Goal: Ask a question

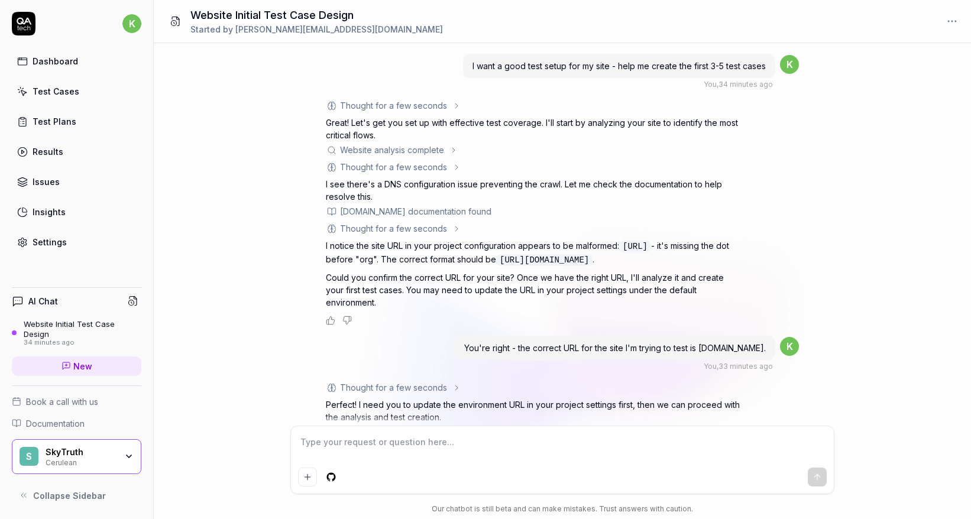
scroll to position [491, 0]
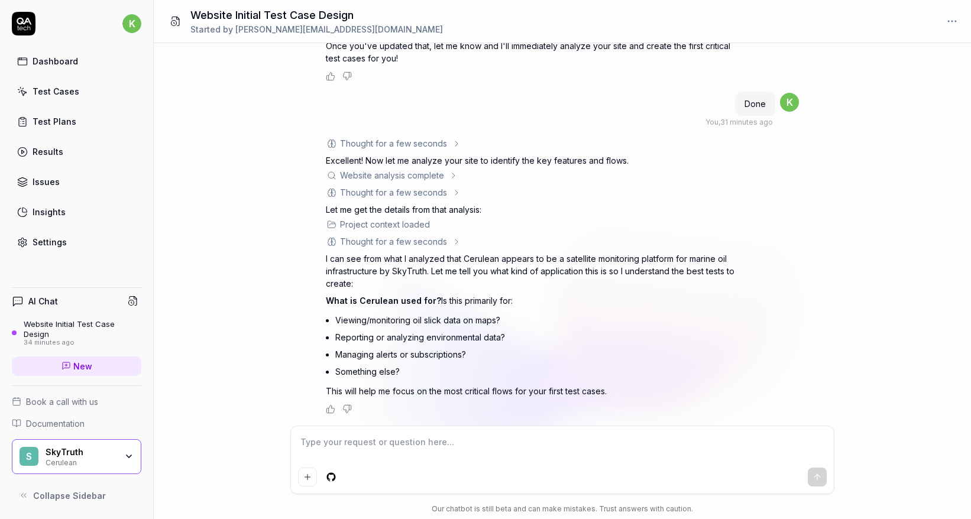
type textarea "*"
click at [535, 449] on textarea at bounding box center [562, 448] width 528 height 30
type textarea "C"
type textarea "*"
type textarea "Ce"
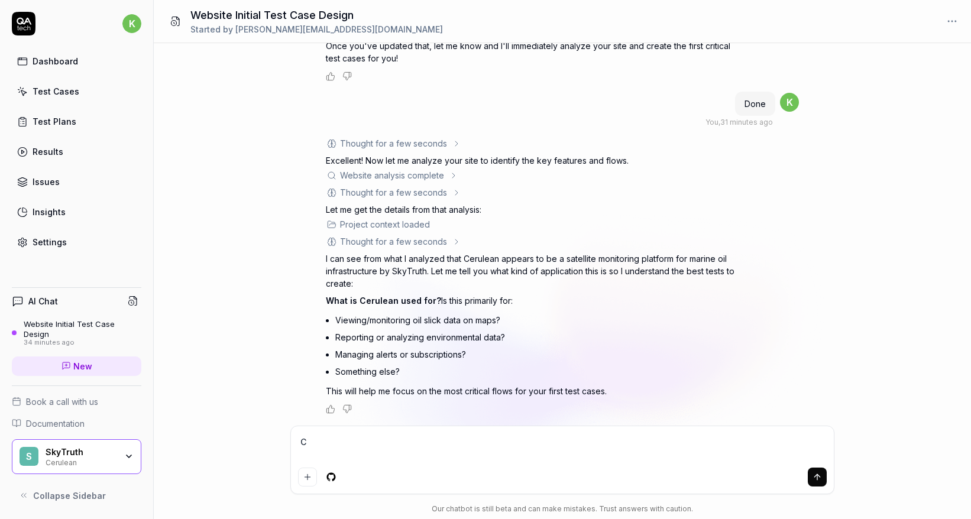
type textarea "*"
type textarea "Cer"
type textarea "*"
type textarea "Ceru"
type textarea "*"
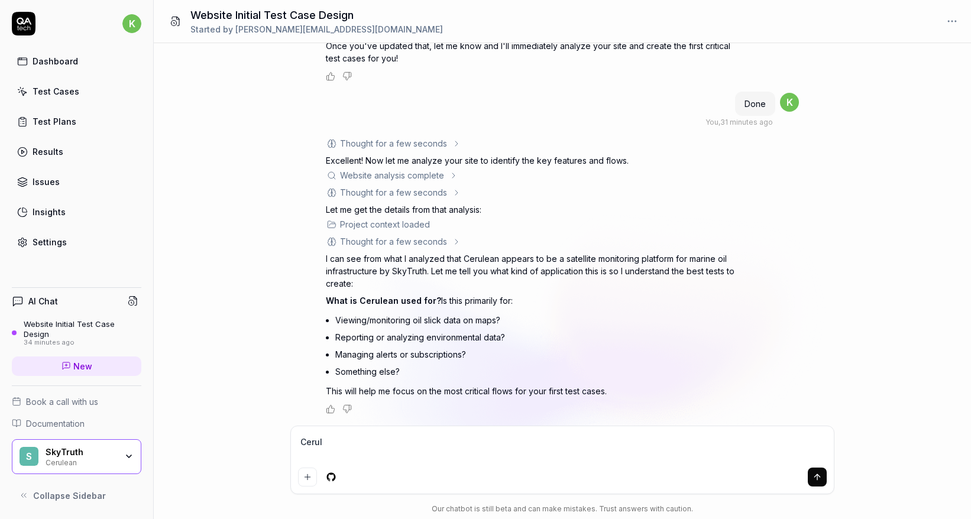
type textarea "Cerule"
type textarea "*"
type textarea "Cerulea"
type textarea "*"
type textarea "Cerulean"
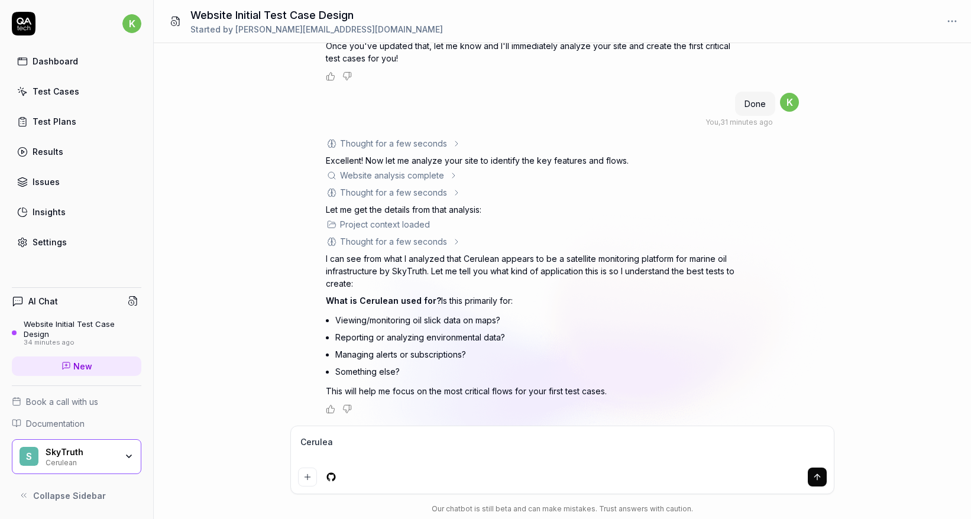
type textarea "*"
type textarea "Cerulean"
type textarea "*"
type textarea "Cerulean i"
type textarea "*"
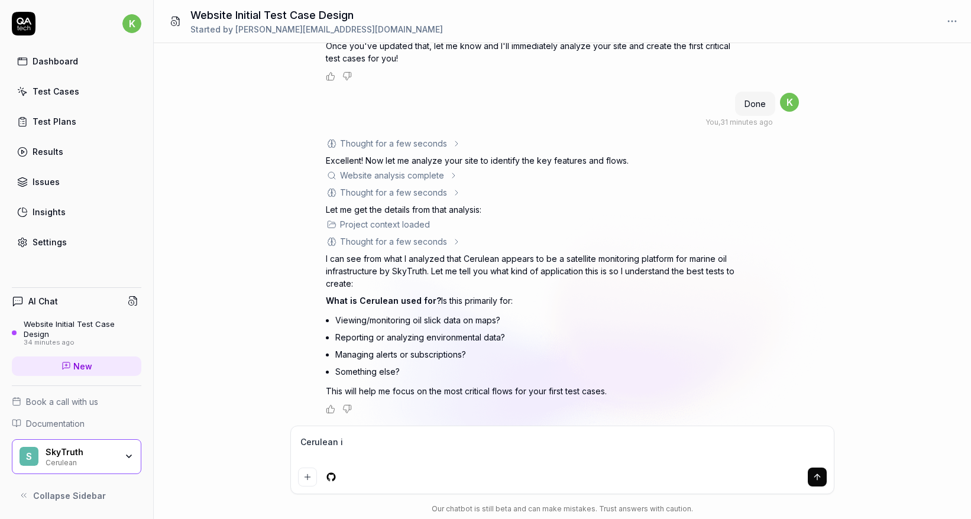
type textarea "Cerulean is"
type textarea "*"
type textarea "Cerulean is"
type textarea "*"
type textarea "Cerulean is p"
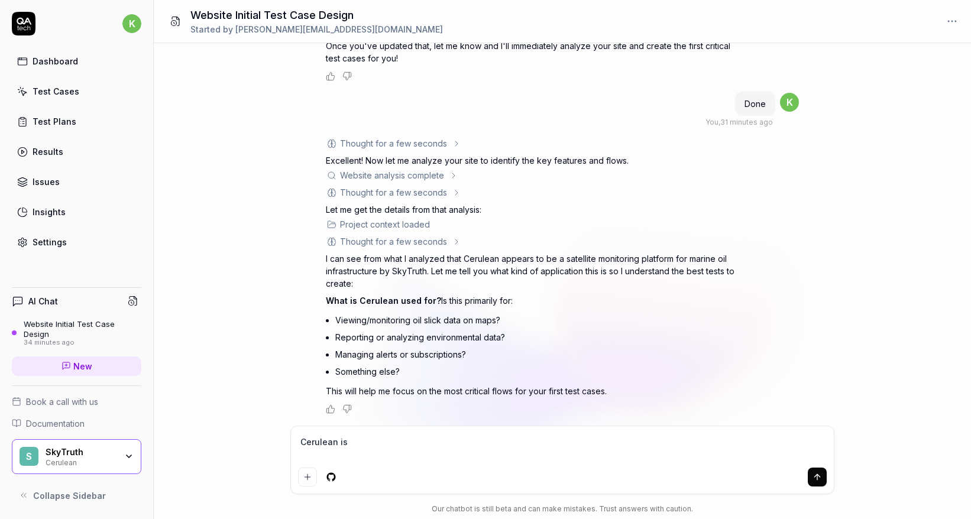
type textarea "*"
type textarea "Cerulean is pr"
type textarea "*"
type textarea "Cerulean is pri"
type textarea "*"
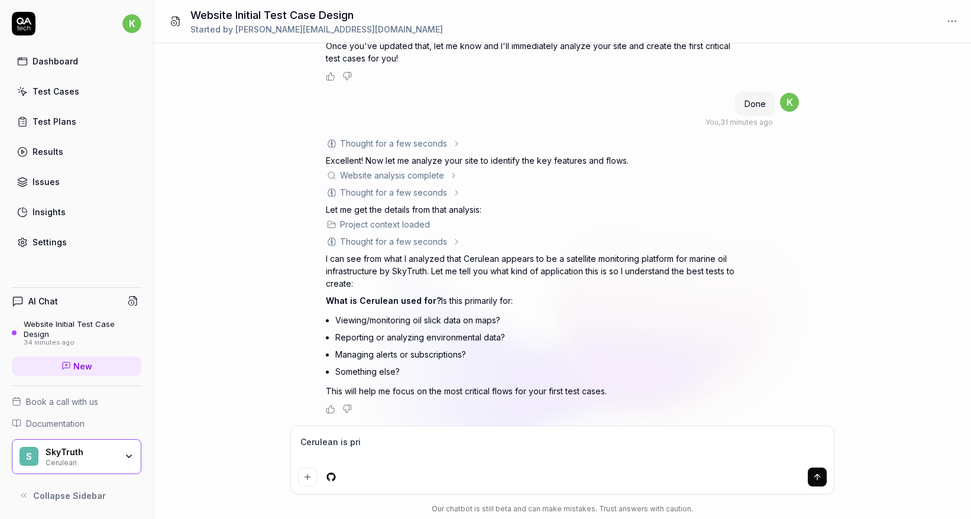
type textarea "Cerulean is prim"
type textarea "*"
type textarea "Cerulean is prima"
type textarea "*"
type textarea "Cerulean is primar"
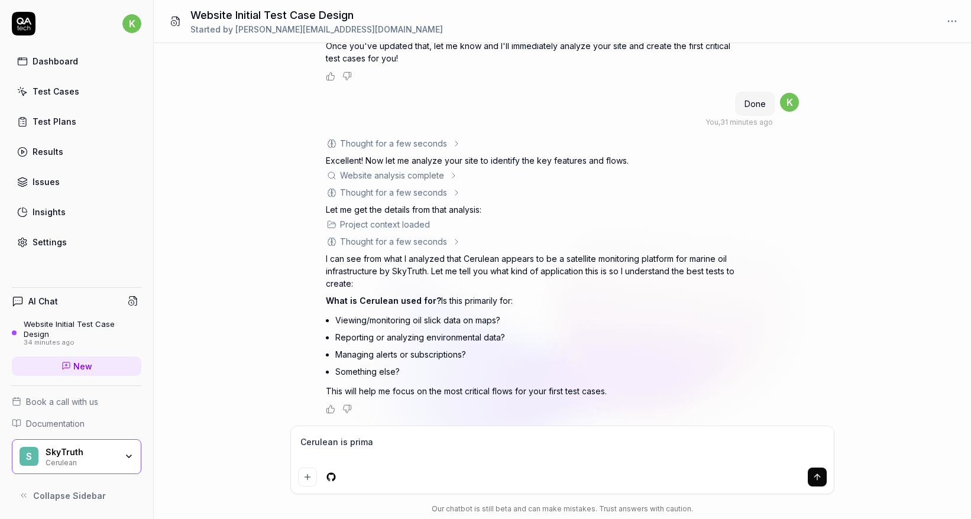
type textarea "*"
type textarea "Cerulean is primari"
type textarea "*"
type textarea "Cerulean is primaril"
type textarea "*"
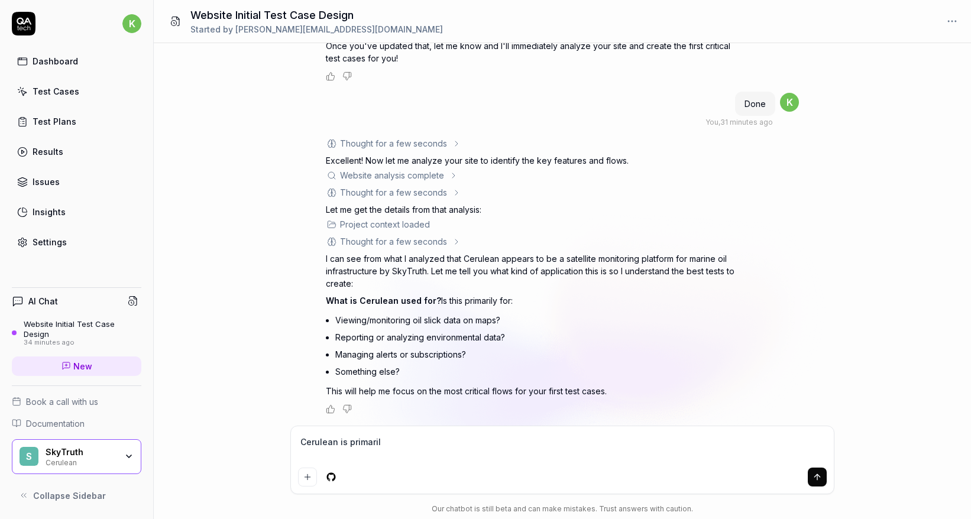
type textarea "Cerulean is primarily"
type textarea "*"
type textarea "Cerulean is primarily"
type textarea "*"
type textarea "Cerulean is primarily u"
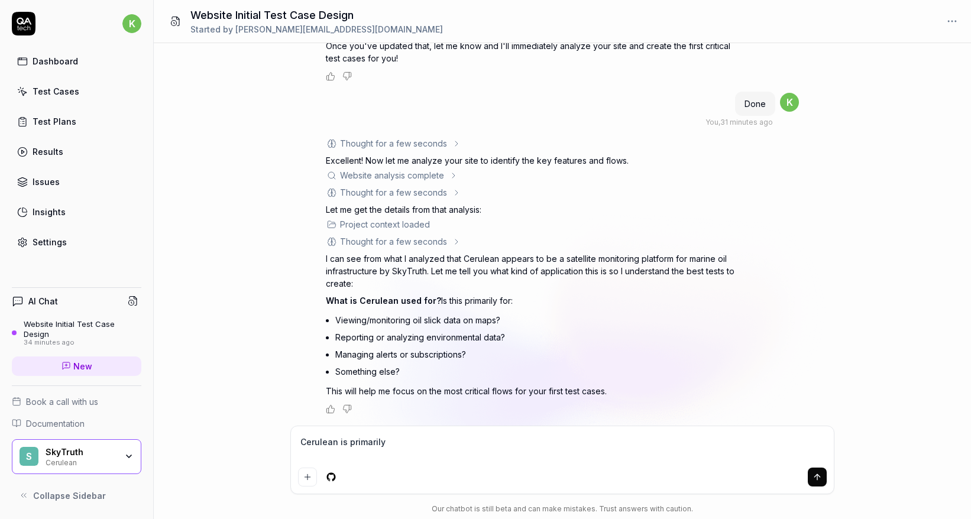
type textarea "*"
type textarea "Cerulean is primarily us"
type textarea "*"
type textarea "Cerulean is primarily use"
type textarea "*"
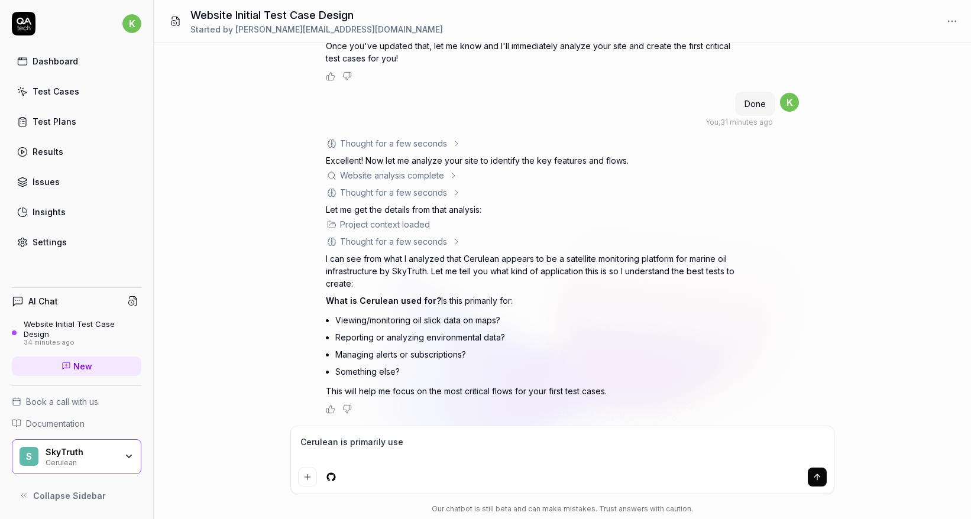
type textarea "Cerulean is primarily used"
type textarea "*"
type textarea "Cerulean is primarily used"
type textarea "*"
type textarea "Cerulean is primarily used f"
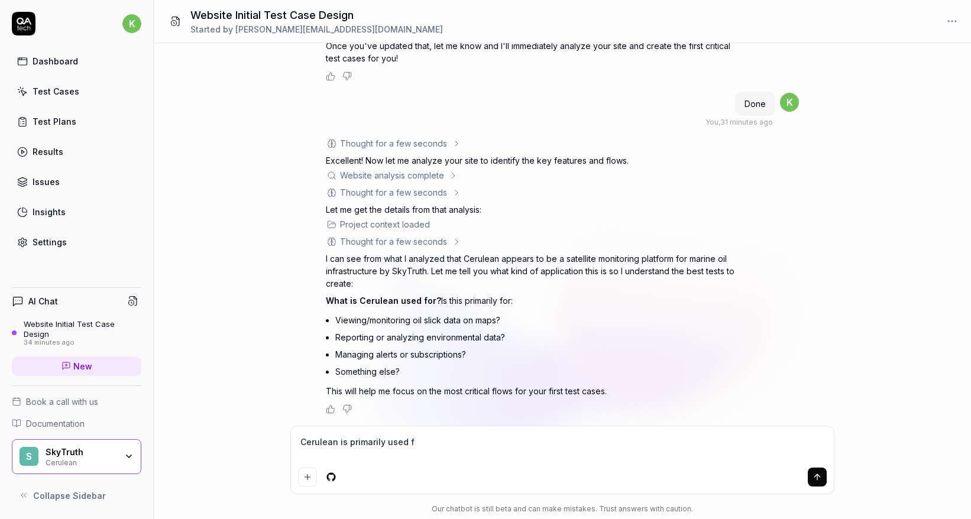
type textarea "*"
type textarea "Cerulean is primarily used fo"
type textarea "*"
type textarea "Cerulean is primarily used for"
type textarea "*"
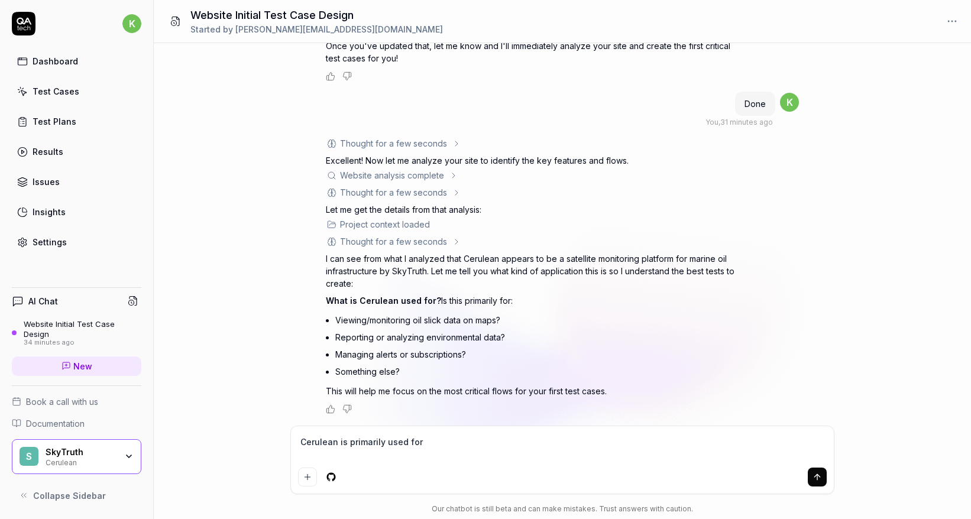
type textarea "Cerulean is primarily used for"
type textarea "*"
type textarea "Cerulean is primarily used for v"
type textarea "*"
type textarea "Cerulean is primarily used for vi"
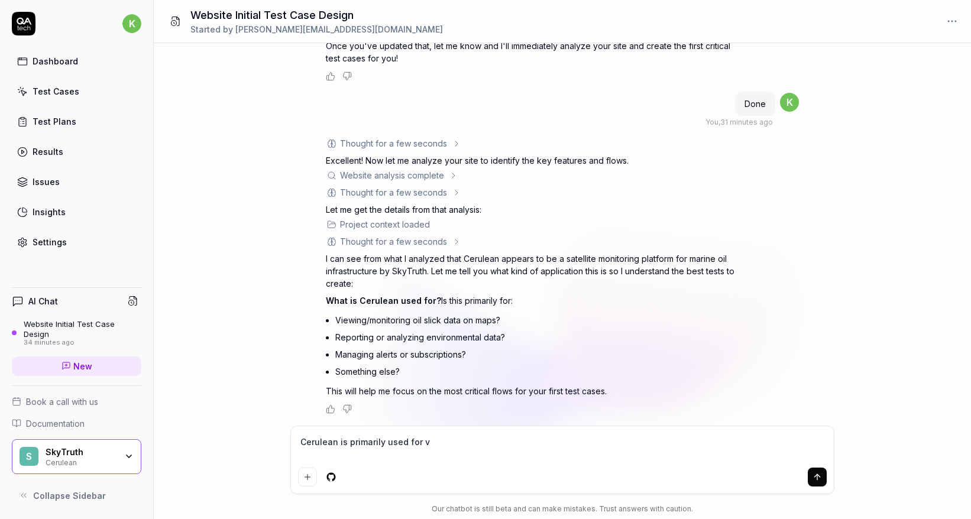
type textarea "*"
type textarea "Cerulean is primarily used for vie"
type textarea "*"
type textarea "Cerulean is primarily used for view"
type textarea "*"
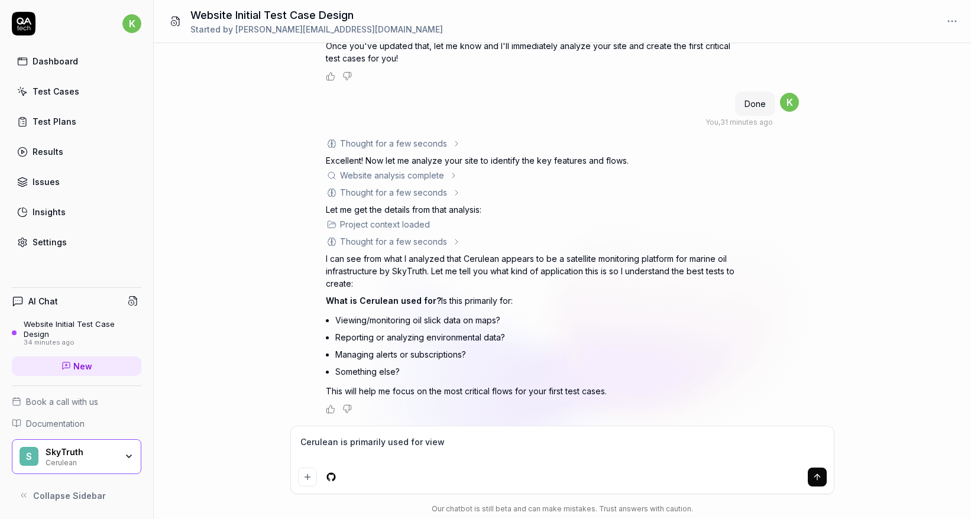
type textarea "Cerulean is primarily used for viewi"
type textarea "*"
type textarea "Cerulean is primarily used for viewin"
type textarea "*"
type textarea "Cerulean is primarily used for viewing"
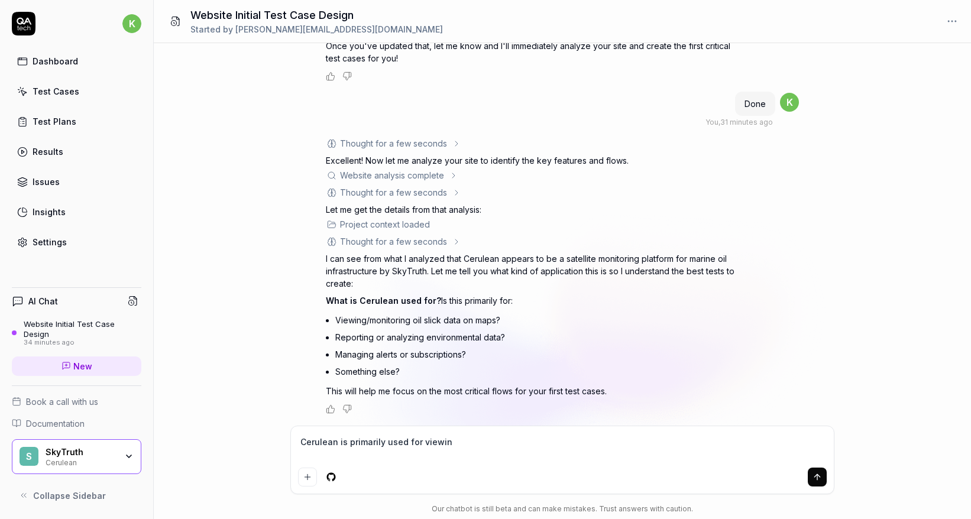
type textarea "*"
type textarea "Cerulean is primarily used for viewing"
type textarea "*"
type textarea "Cerulean is primarily used for viewing a"
type textarea "*"
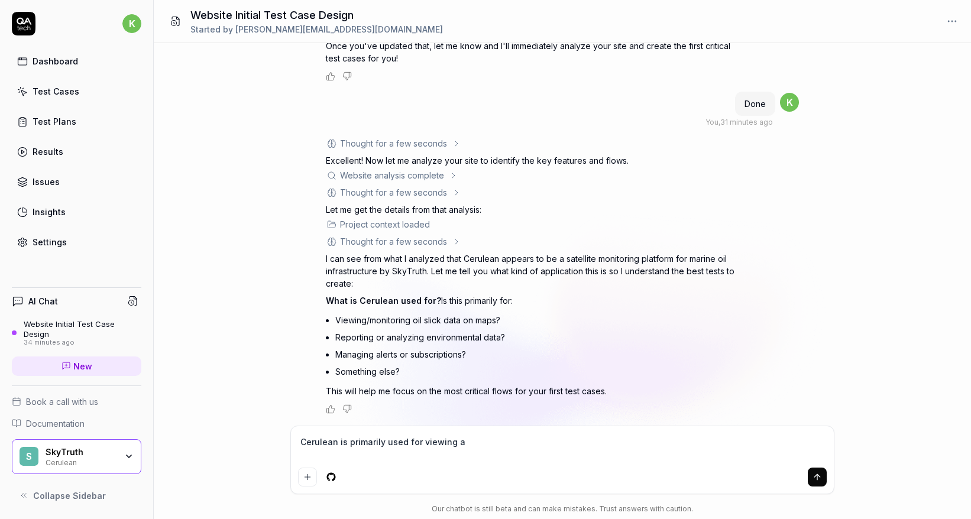
type textarea "Cerulean is primarily used for viewing an"
type textarea "*"
type textarea "Cerulean is primarily used for viewing and"
type textarea "*"
type textarea "Cerulean is primarily used for viewing and"
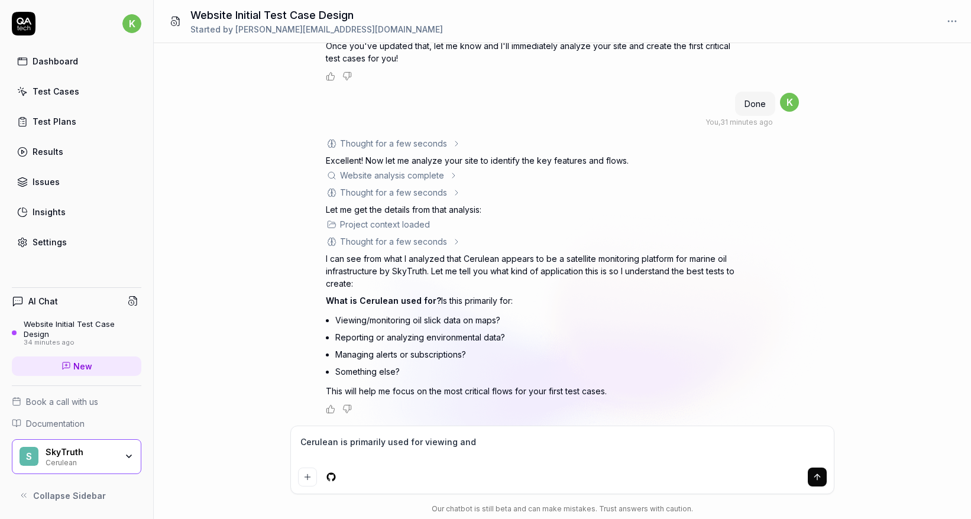
type textarea "*"
type textarea "Cerulean is primarily used for viewing and m"
type textarea "*"
type textarea "Cerulean is primarily used for viewing and mo"
type textarea "*"
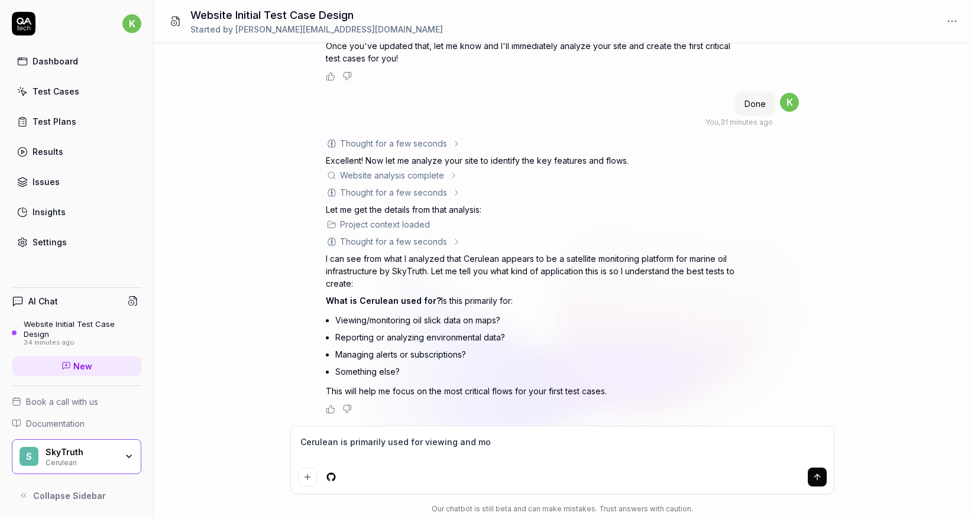
type textarea "Cerulean is primarily used for viewing and mon"
type textarea "*"
type textarea "Cerulean is primarily used for viewing and moni"
type textarea "*"
type textarea "Cerulean is primarily used for viewing and monit"
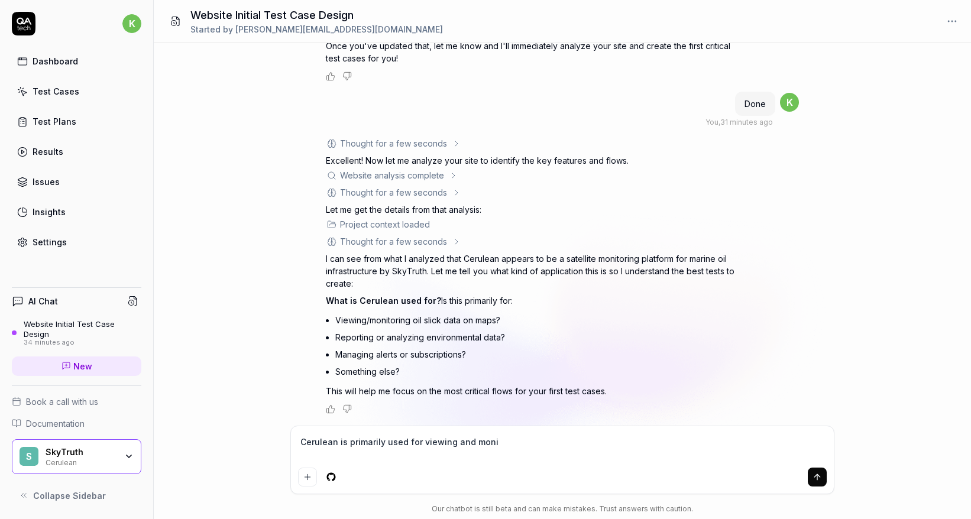
type textarea "*"
type textarea "Cerulean is primarily used for viewing and monito"
type textarea "*"
type textarea "Cerulean is primarily used for viewing and monitor"
type textarea "*"
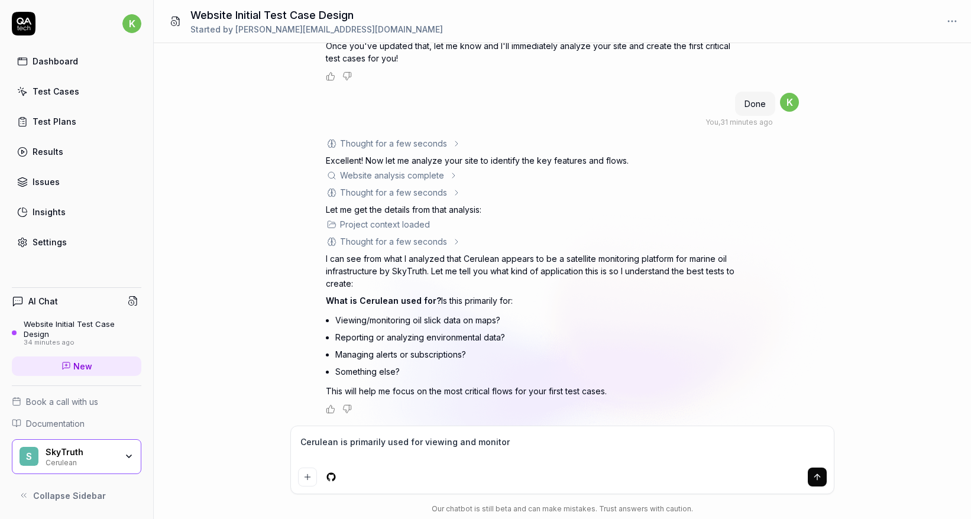
type textarea "Cerulean is primarily used for viewing and monitori"
type textarea "*"
type textarea "Cerulean is primarily used for viewing and monitorin"
type textarea "*"
type textarea "Cerulean is primarily used for viewing and monitoring"
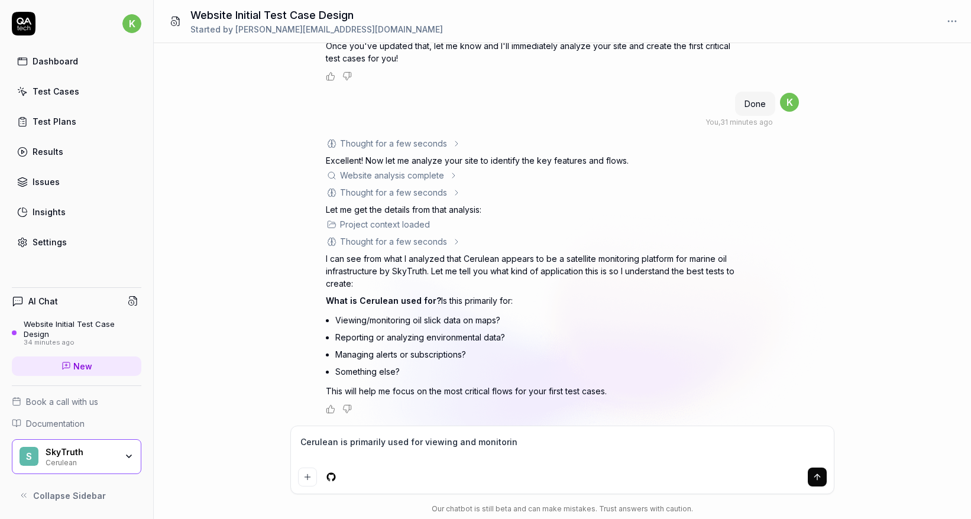
type textarea "*"
type textarea "Cerulean is primarily used for viewing and monitoring"
type textarea "*"
type textarea "Cerulean is primarily used for viewing and monitoring o"
type textarea "*"
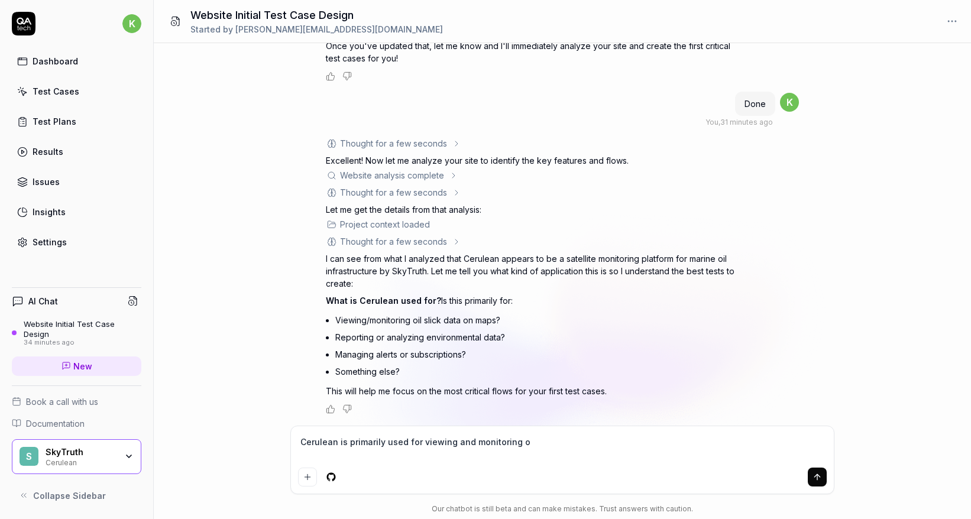
type textarea "Cerulean is primarily used for viewing and monitoring oi"
type textarea "*"
type textarea "Cerulean is primarily used for viewing and monitoring oil"
type textarea "*"
type textarea "Cerulean is primarily used for viewing and monitoring oil"
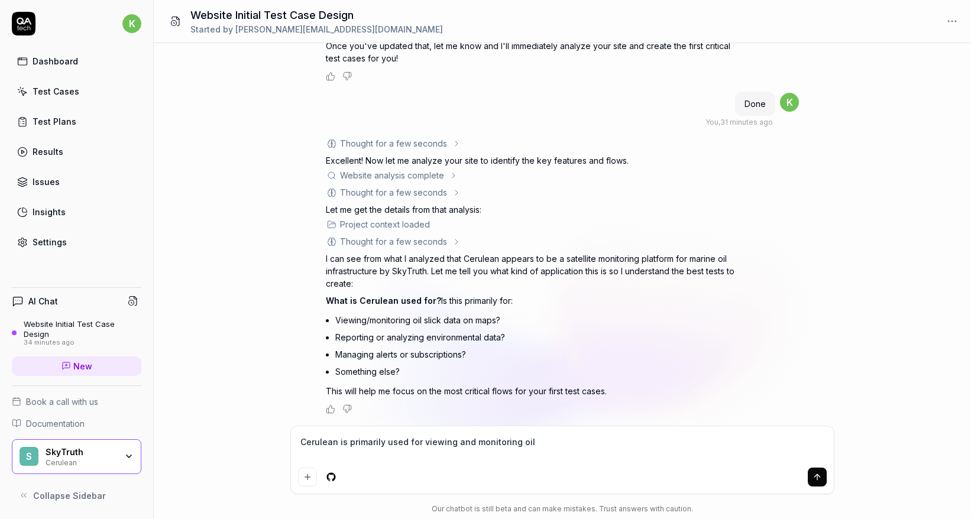
type textarea "*"
type textarea "Cerulean is primarily used for viewing and monitoring oil s"
type textarea "*"
type textarea "Cerulean is primarily used for viewing and monitoring oil sl"
type textarea "*"
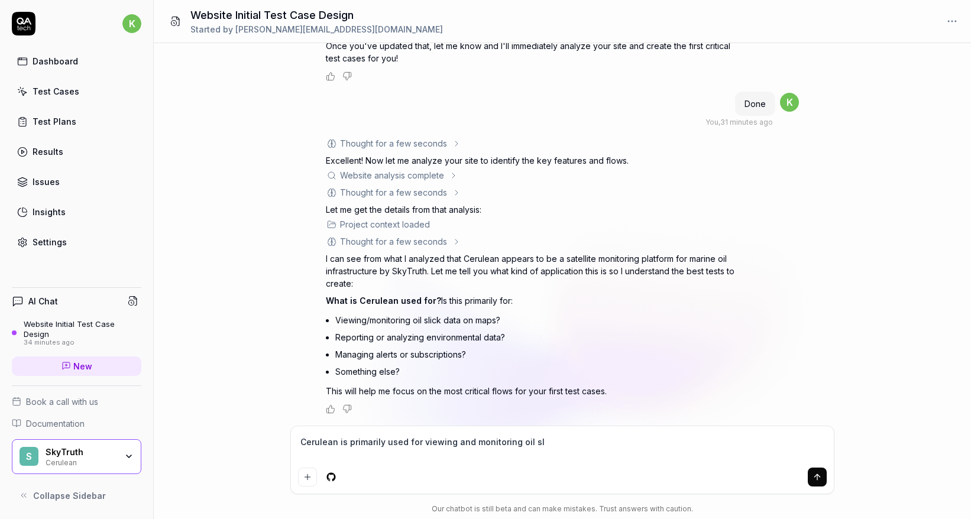
type textarea "Cerulean is primarily used for viewing and monitoring oil sli"
type textarea "*"
type textarea "Cerulean is primarily used for viewing and monitoring oil slic"
type textarea "*"
type textarea "Cerulean is primarily used for viewing and monitoring oil slick"
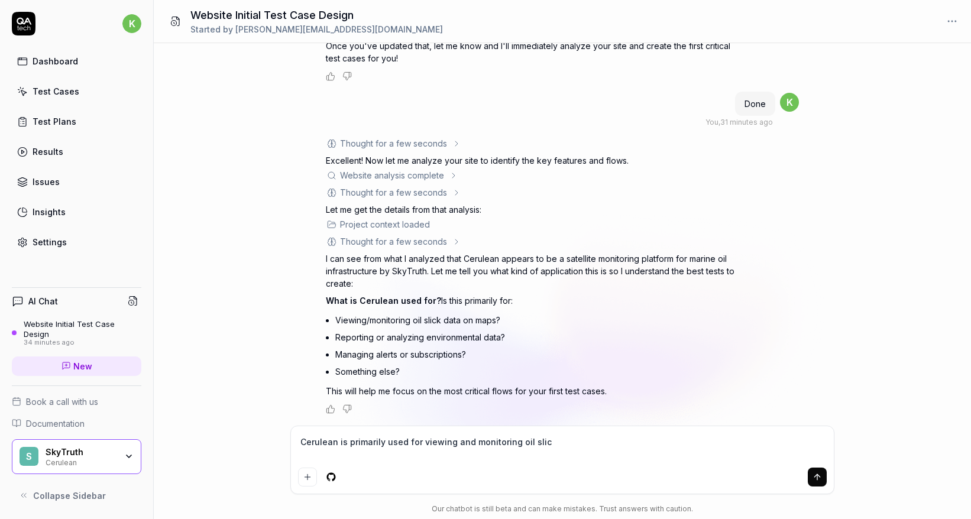
type textarea "*"
type textarea "Cerulean is primarily used for viewing and monitoring oil slick"
type textarea "*"
type textarea "Cerulean is primarily used for viewing and monitoring oil slick d"
type textarea "*"
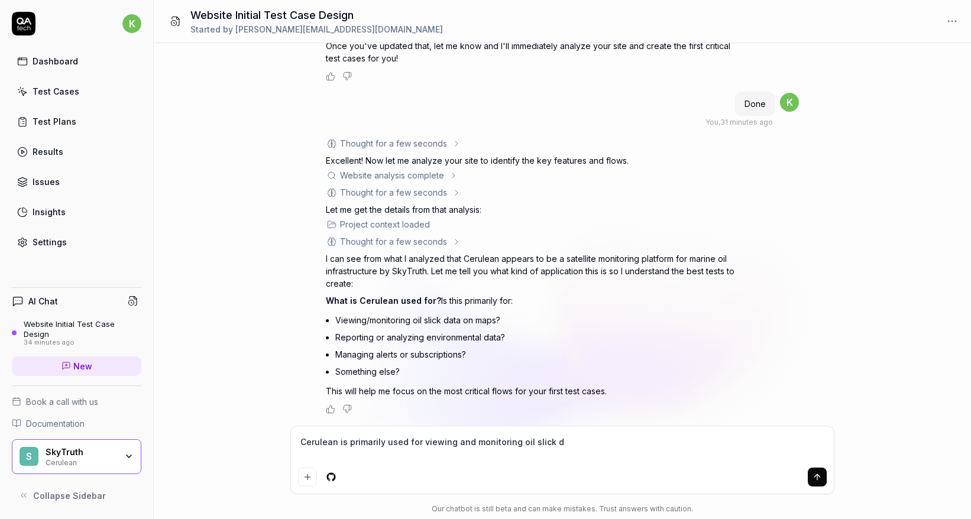
type textarea "Cerulean is primarily used for viewing and monitoring oil slick da"
type textarea "*"
type textarea "Cerulean is primarily used for viewing and monitoring oil slick dat"
type textarea "*"
type textarea "Cerulean is primarily used for viewing and monitoring oil slick data"
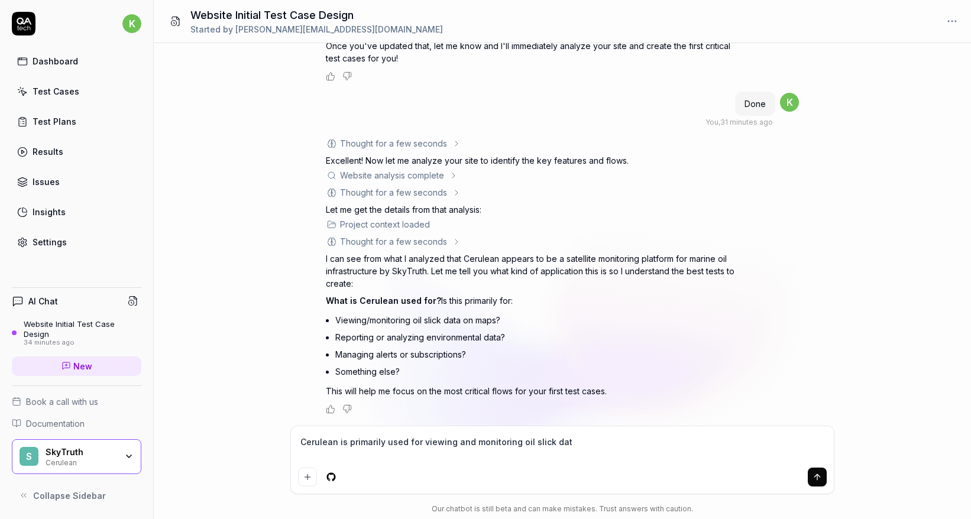
type textarea "*"
type textarea "Cerulean is primarily used for viewing and monitoring oil slick data"
type textarea "*"
type textarea "Cerulean is primarily used for viewing and monitoring oil slick data o"
type textarea "*"
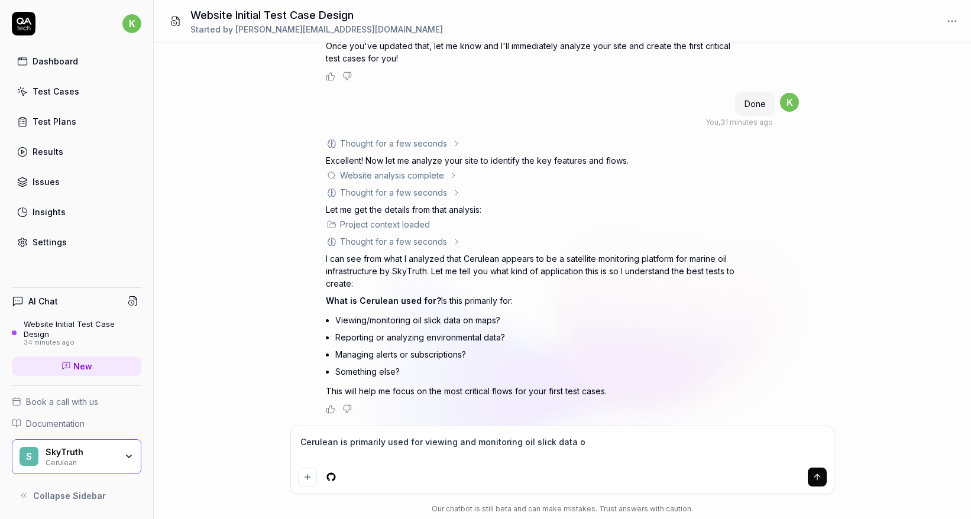
type textarea "Cerulean is primarily used for viewing and monitoring oil slick data on"
type textarea "*"
type textarea "Cerulean is primarily used for viewing and monitoring oil slick data on"
type textarea "*"
type textarea "Cerulean is primarily used for viewing and monitoring oil slick data on ma"
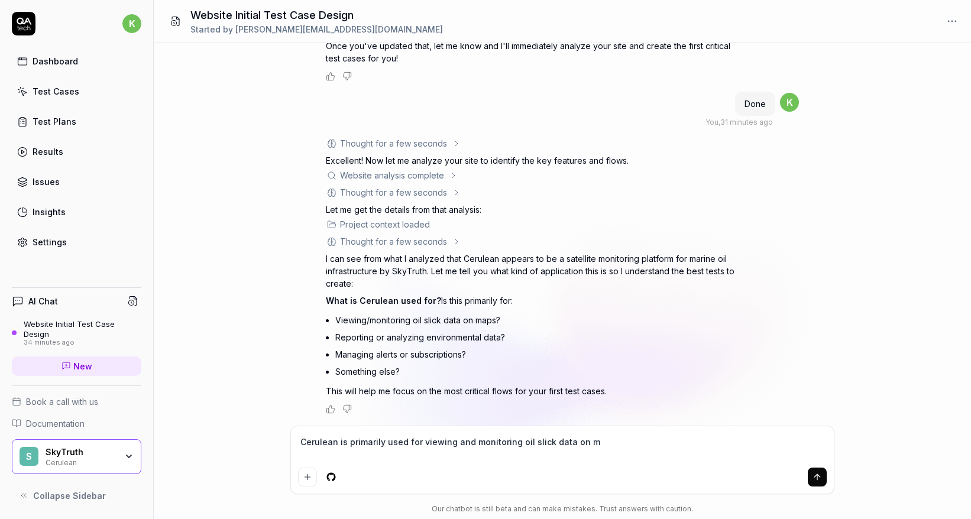
type textarea "*"
type textarea "Cerulean is primarily used for viewing and monitoring oil slick data on map"
type textarea "*"
type textarea "Cerulean is primarily used for viewing and monitoring oil slick data on maps"
type textarea "*"
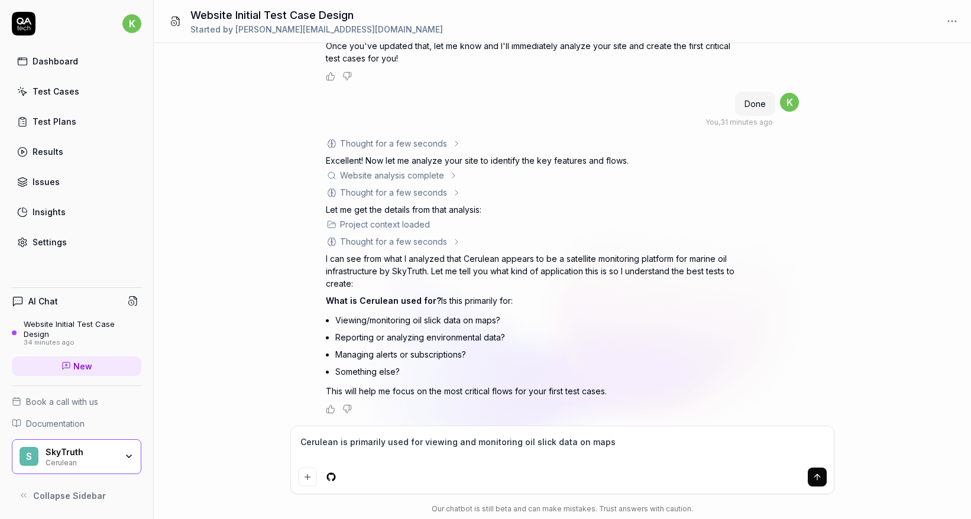
type textarea "Cerulean is primarily used for viewing and monitoring oil slick data on maps."
type textarea "*"
type textarea "Cerulean is primarily used for viewing and monitoring oil slick data on maps."
type textarea "*"
type textarea "Cerulean is primarily used for viewing and monitoring oil slick data on maps. T"
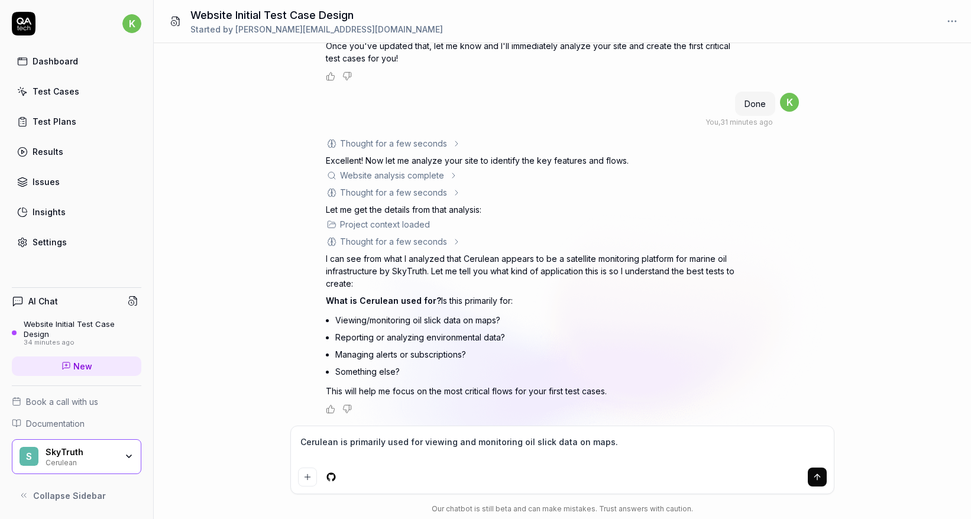
type textarea "*"
type textarea "Cerulean is primarily used for viewing and monitoring oil slick data on maps. Th"
type textarea "*"
type textarea "Cerulean is primarily used for viewing and monitoring oil slick data on maps. T…"
type textarea "*"
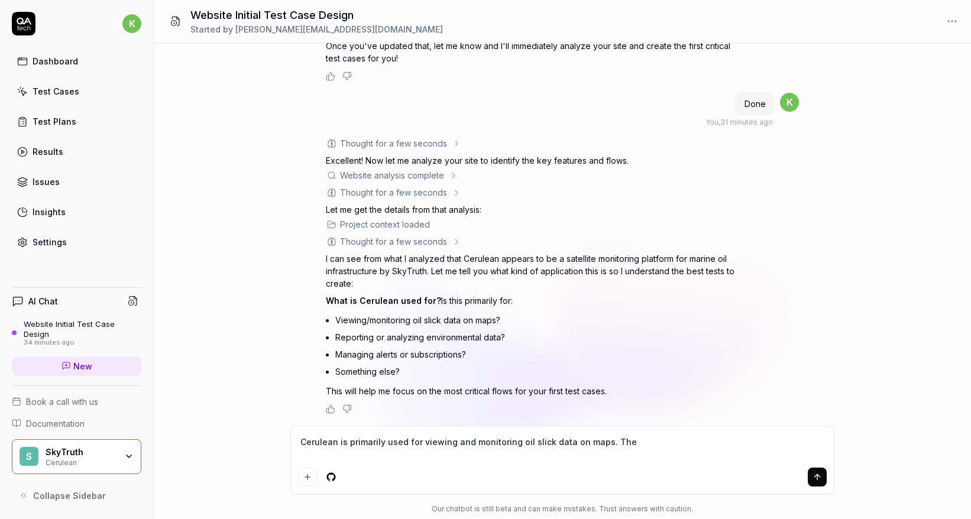
type textarea "Cerulean is primarily used for viewing and monitoring oil slick data on maps. T…"
type textarea "*"
type textarea "Cerulean is primarily used for viewing and monitoring oil slick data on maps. T…"
type textarea "*"
type textarea "Cerulean is primarily used for viewing and monitoring oil slick data on maps. T…"
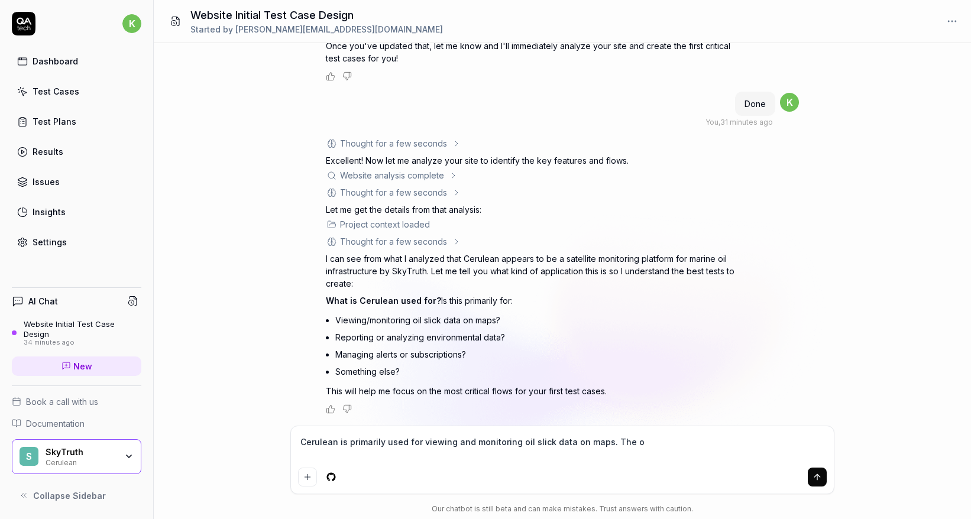
type textarea "*"
type textarea "Cerulean is primarily used for viewing and monitoring oil slick data on maps. T…"
type textarea "*"
type textarea "Cerulean is primarily used for viewing and monitoring oil slick data on maps. T…"
type textarea "*"
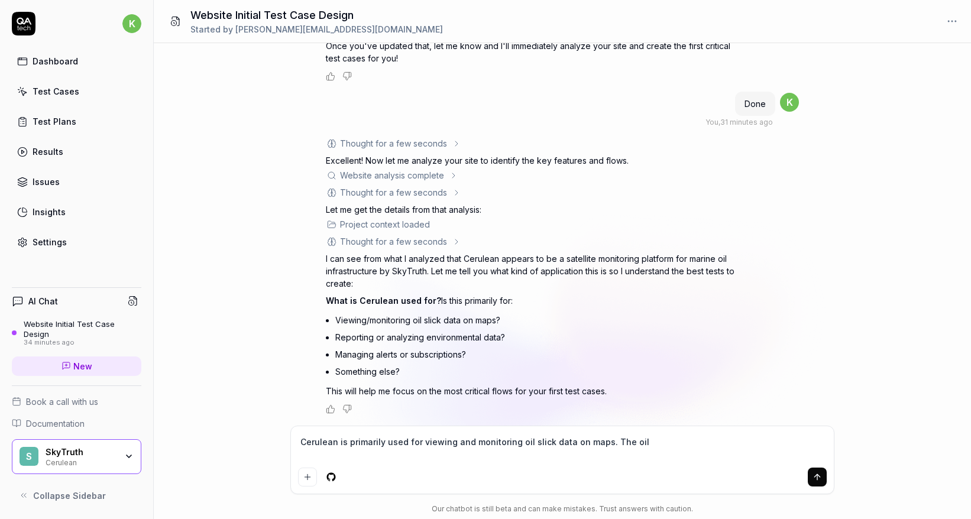
type textarea "Cerulean is primarily used for viewing and monitoring oil slick data on maps. T…"
type textarea "*"
type textarea "Cerulean is primarily used for viewing and monitoring oil slick data on maps. T…"
type textarea "*"
type textarea "Cerulean is primarily used for viewing and monitoring oil slick data on maps. T…"
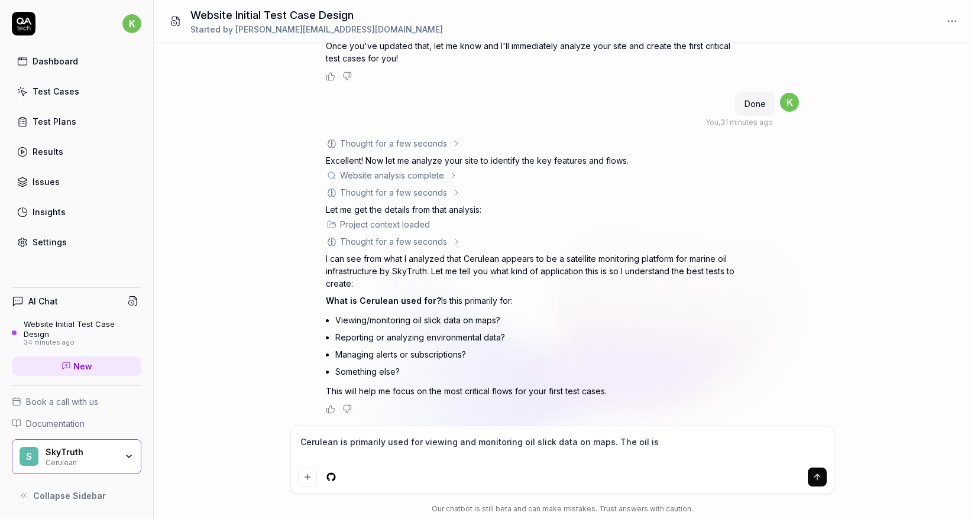
type textarea "*"
type textarea "Cerulean is primarily used for viewing and monitoring oil slick data on maps. T…"
type textarea "*"
type textarea "Cerulean is primarily used for viewing and monitoring oil slick data on maps. T…"
type textarea "*"
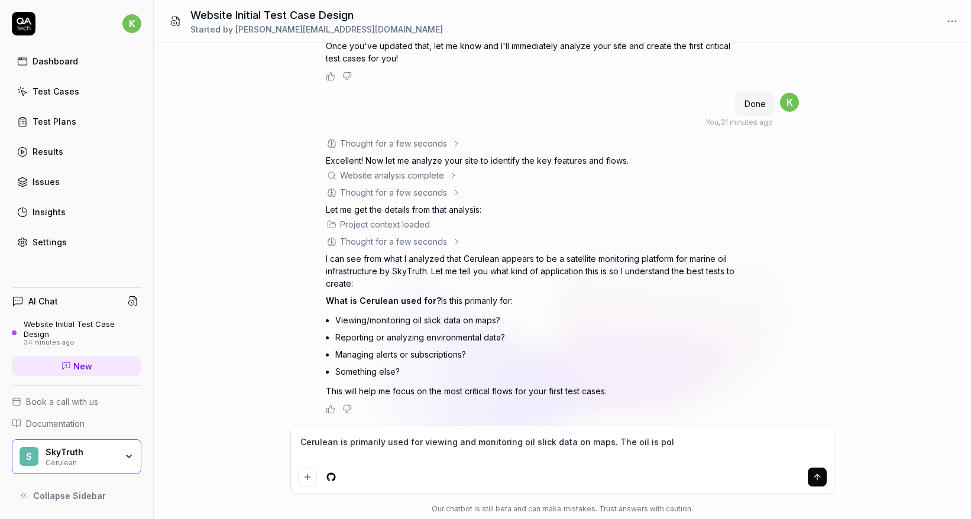
type textarea "Cerulean is primarily used for viewing and monitoring oil slick data on maps. T…"
type textarea "*"
type textarea "Cerulean is primarily used for viewing and monitoring oil slick data on maps. T…"
type textarea "*"
type textarea "Cerulean is primarily used for viewing and monitoring oil slick data on maps. T…"
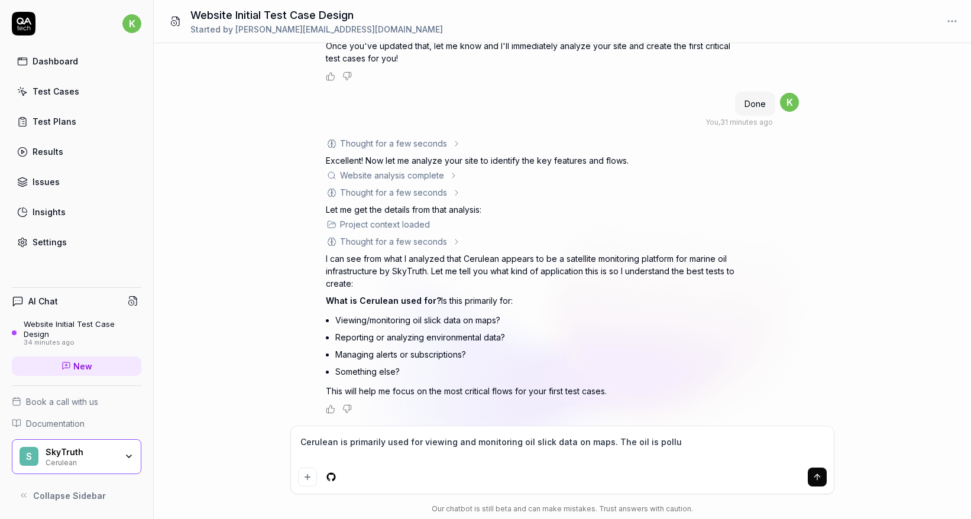
type textarea "*"
type textarea "Cerulean is primarily used for viewing and monitoring oil slick data on maps. T…"
type textarea "*"
type textarea "Cerulean is primarily used for viewing and monitoring oil slick data on maps. T…"
type textarea "*"
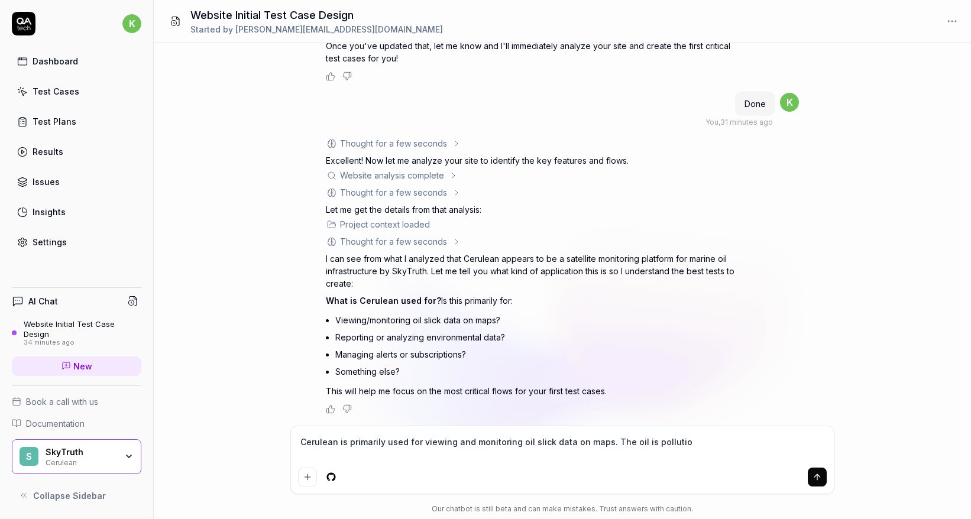
type textarea "Cerulean is primarily used for viewing and monitoring oil slick data on maps. T…"
type textarea "*"
type textarea "Cerulean is primarily used for viewing and monitoring oil slick data on maps. T…"
type textarea "*"
type textarea "Cerulean is primarily used for viewing and monitoring oil slick data on maps. T…"
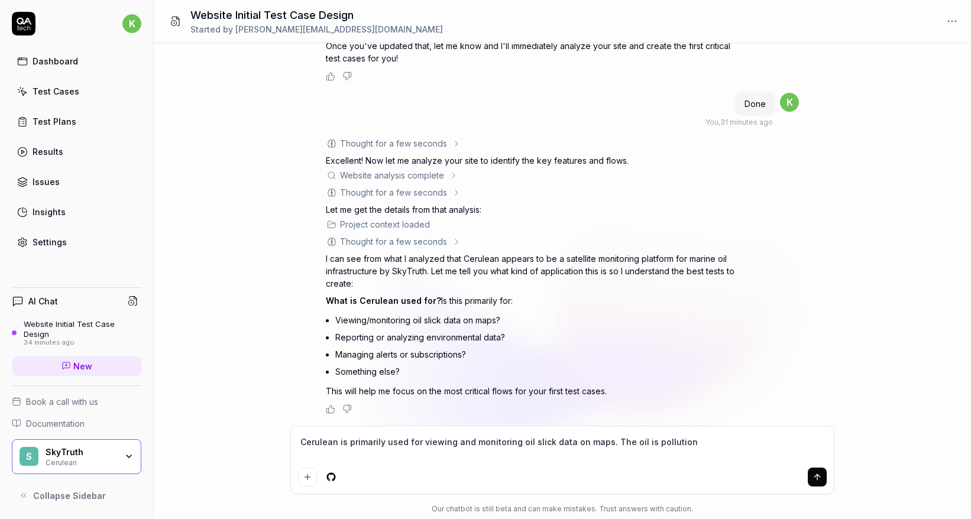
type textarea "*"
type textarea "Cerulean is primarily used for viewing and monitoring oil slick data on maps. T…"
type textarea "*"
type textarea "Cerulean is primarily used for viewing and monitoring oil slick data on maps. T…"
type textarea "*"
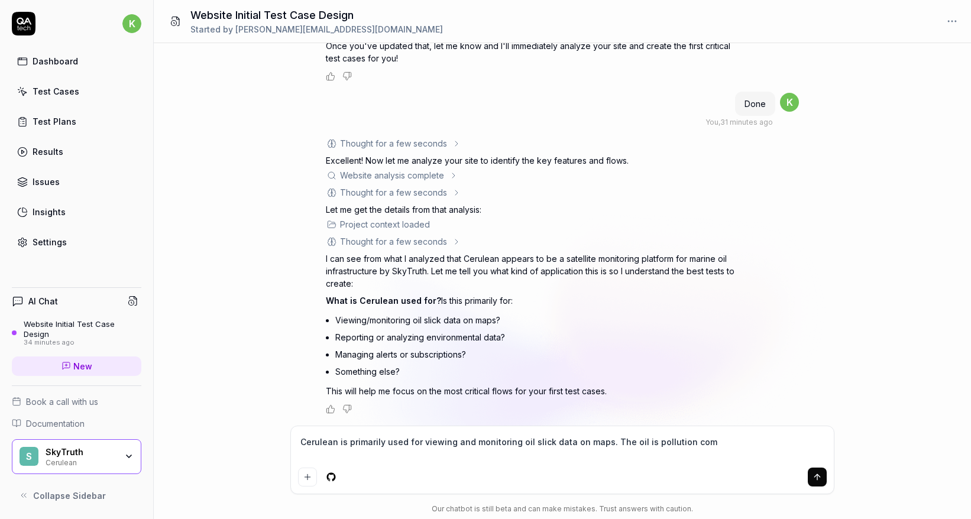
type textarea "Cerulean is primarily used for viewing and monitoring oil slick data on maps. T…"
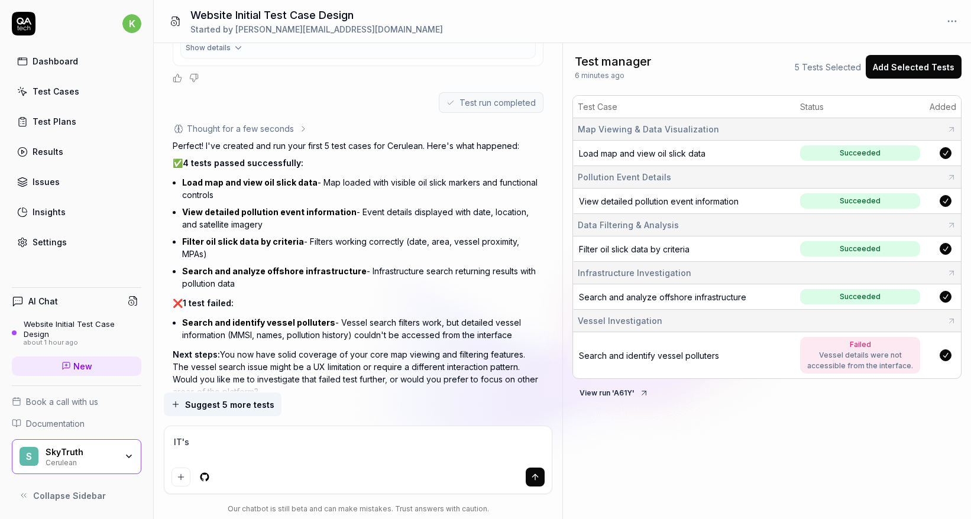
scroll to position [1636, 0]
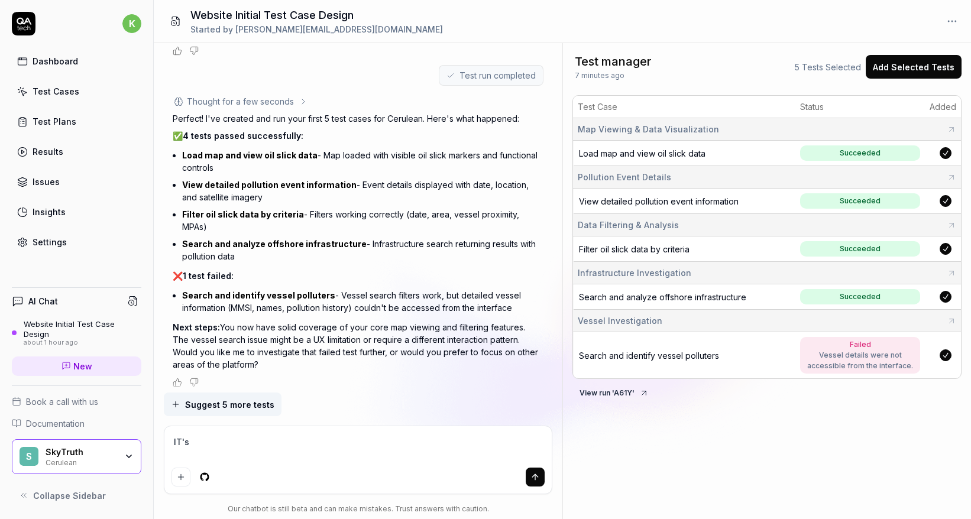
drag, startPoint x: 174, startPoint y: 113, endPoint x: 233, endPoint y: 362, distance: 255.2
click at [233, 362] on div "Perfect! I've created and run your first 5 test cases for Cerulean. Here's what…" at bounding box center [358, 241] width 370 height 258
copy div "Loremip! D'si ametcon adi eli sedd eiusm 1 temp incid utl Etdolore. Magn'a enim…"
click at [818, 427] on div "Test manager 7 minutes ago 5 Tests Selected Add Selected Tests Test Case Status…" at bounding box center [767, 281] width 408 height 476
click at [235, 437] on textarea "IT's" at bounding box center [357, 448] width 372 height 30
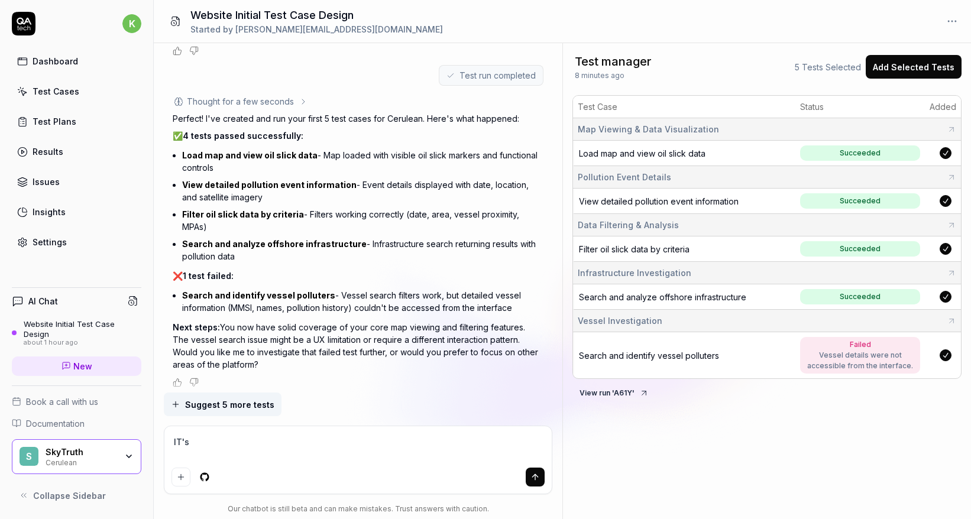
drag, startPoint x: 235, startPoint y: 437, endPoint x: 184, endPoint y: 435, distance: 50.9
click at [184, 435] on textarea "IT's" at bounding box center [357, 448] width 372 height 30
click at [951, 320] on icon at bounding box center [950, 320] width 9 height 9
click at [281, 446] on textarea at bounding box center [357, 448] width 372 height 30
drag, startPoint x: 429, startPoint y: 443, endPoint x: 436, endPoint y: 456, distance: 14.5
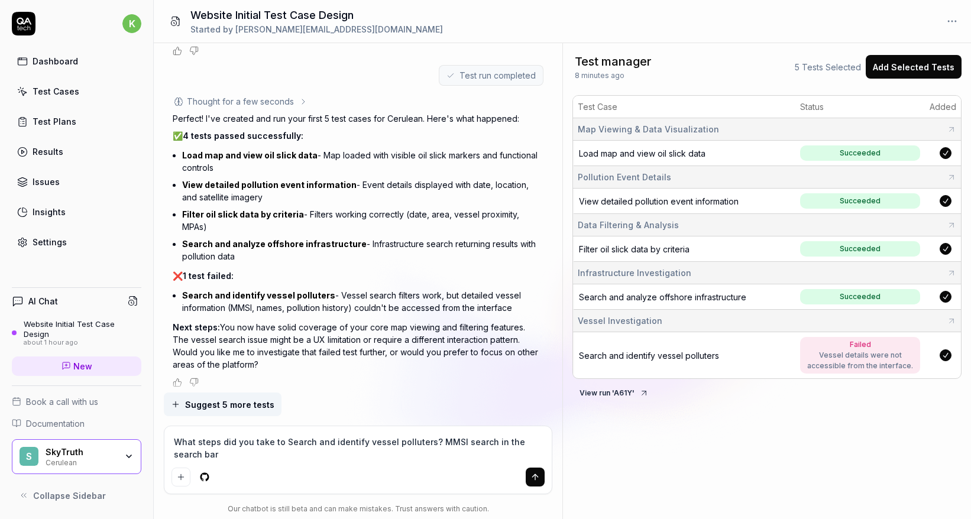
click at [436, 456] on textarea "What steps did you take to Search and identify vessel polluters? MMSI search in…" at bounding box center [357, 448] width 372 height 30
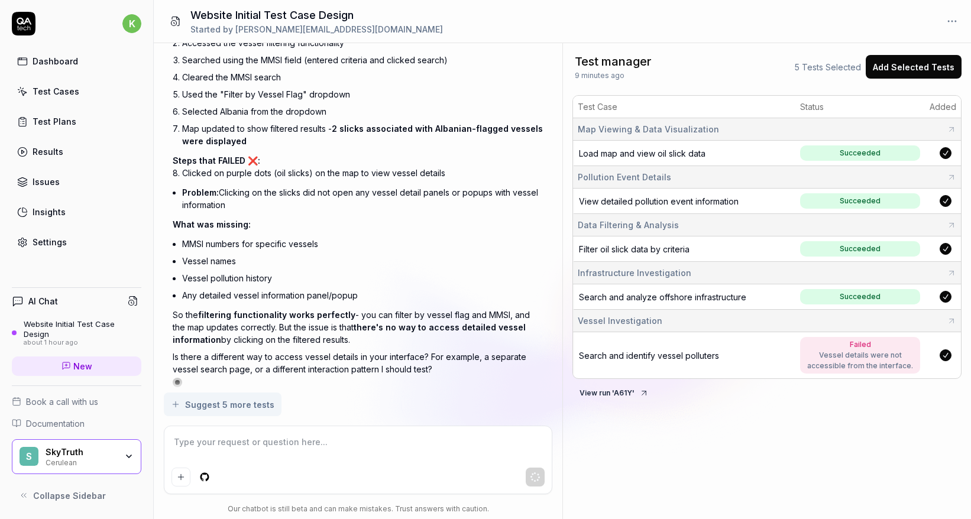
scroll to position [2179, 0]
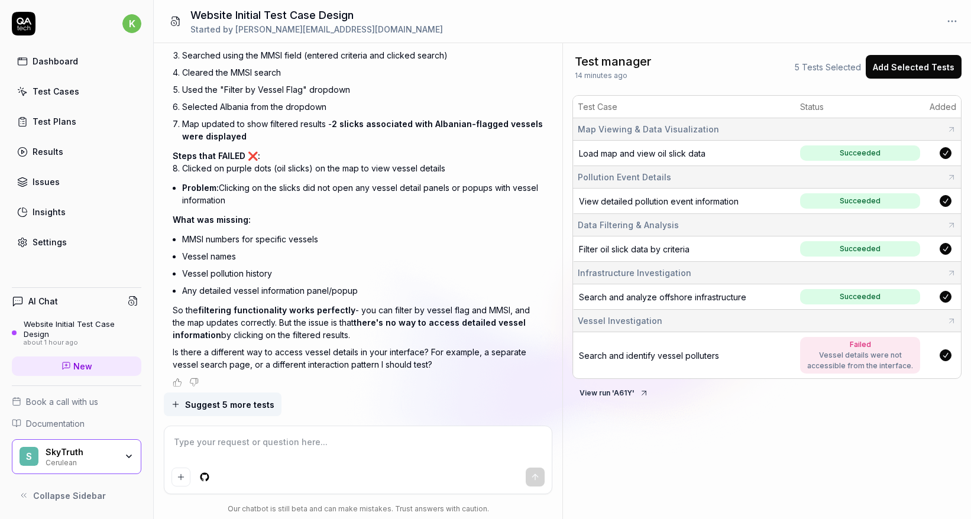
click at [337, 449] on textarea at bounding box center [357, 448] width 372 height 30
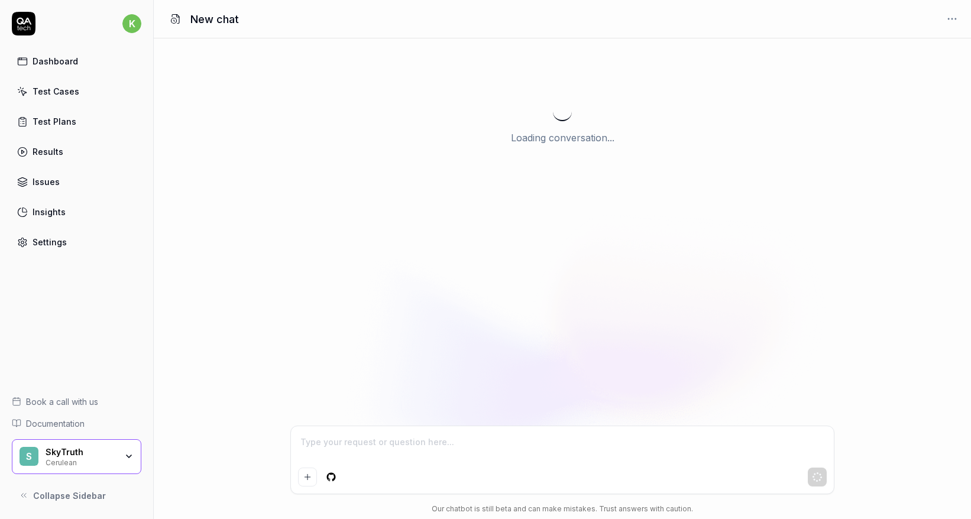
type textarea "*"
